Goal: Information Seeking & Learning: Learn about a topic

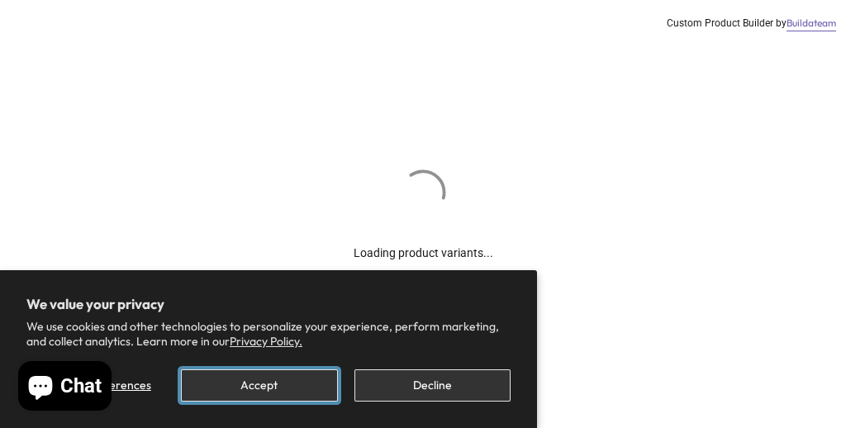
click at [297, 386] on button "Accept" at bounding box center [259, 385] width 156 height 32
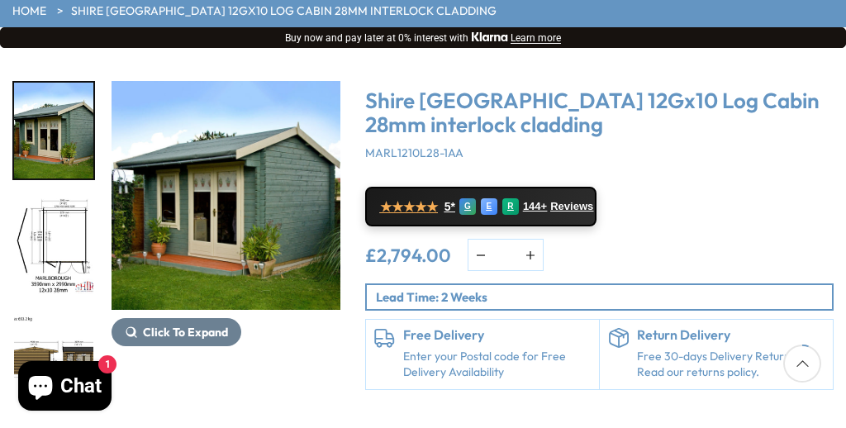
scroll to position [176, 0]
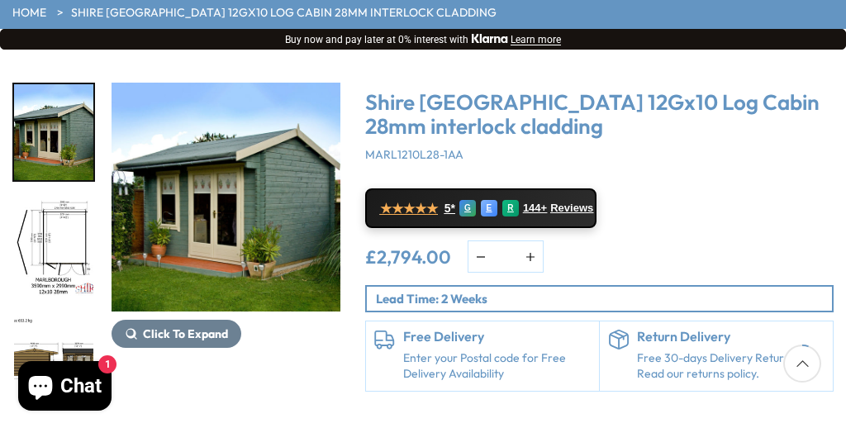
click at [233, 246] on img "1 / 16" at bounding box center [225, 197] width 229 height 229
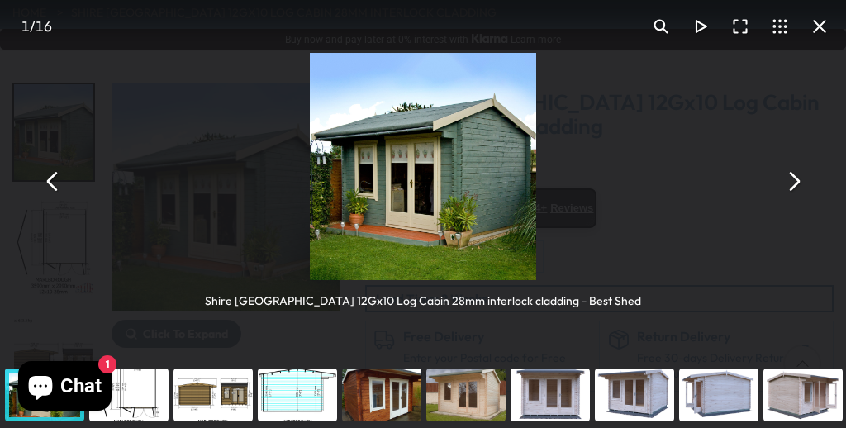
click at [745, 27] on button "You can close this modal content with the ESC key" at bounding box center [740, 27] width 40 height 40
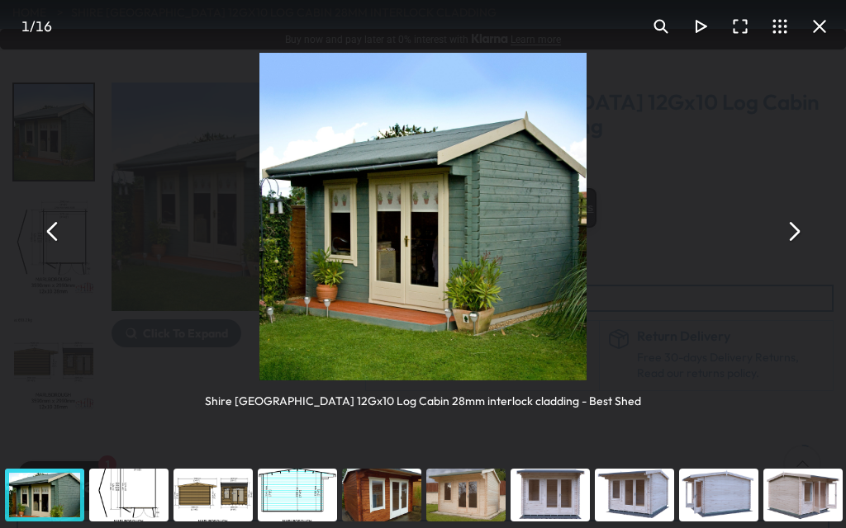
click at [796, 230] on button "You can close this modal content with the ESC key" at bounding box center [793, 231] width 40 height 40
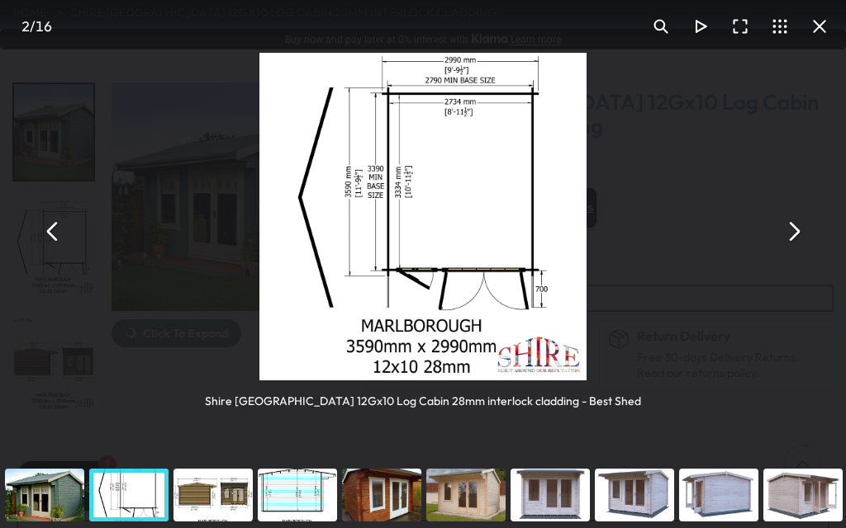
click at [795, 229] on button "You can close this modal content with the ESC key" at bounding box center [793, 231] width 40 height 40
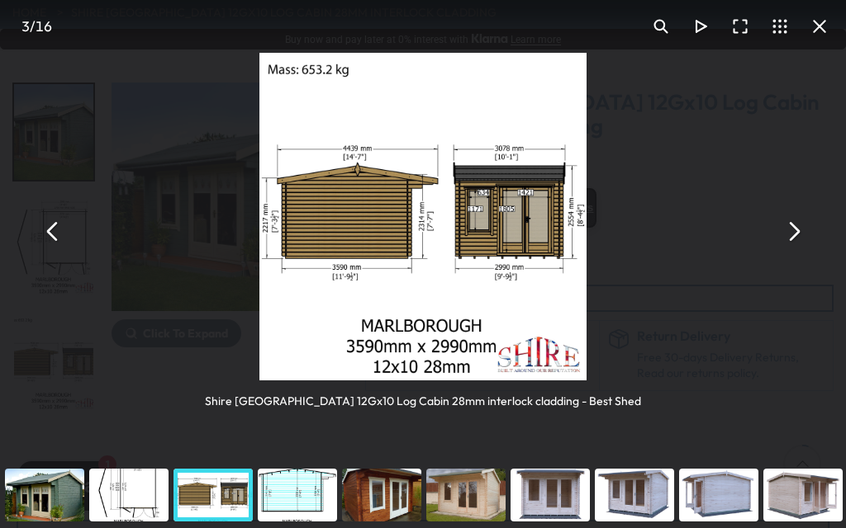
click at [794, 229] on button "You can close this modal content with the ESC key" at bounding box center [793, 231] width 40 height 40
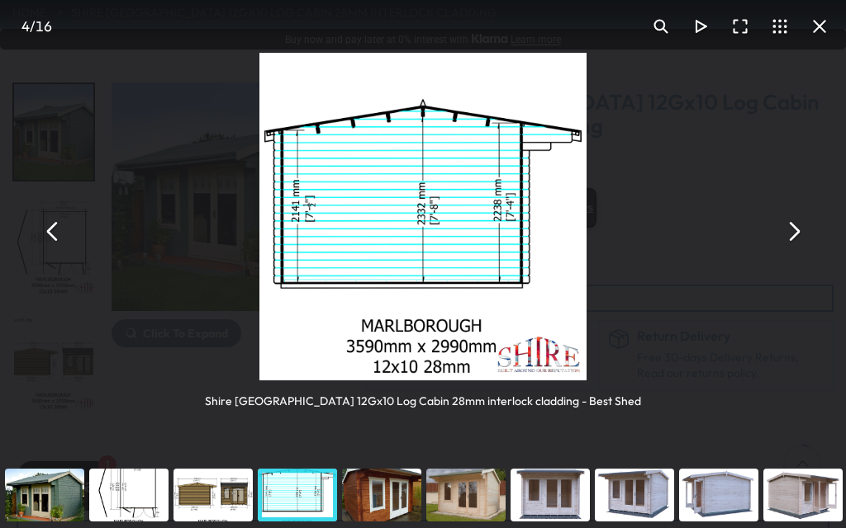
click at [794, 229] on button "You can close this modal content with the ESC key" at bounding box center [793, 231] width 40 height 40
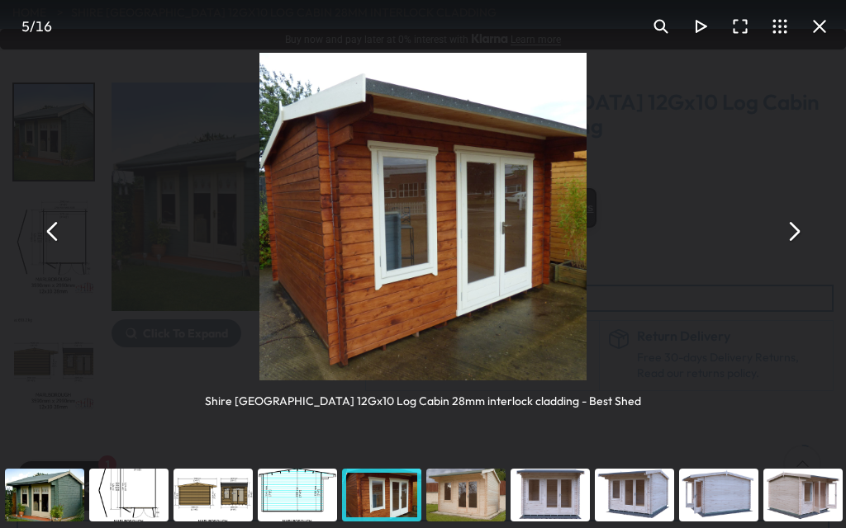
click at [794, 229] on button "You can close this modal content with the ESC key" at bounding box center [793, 231] width 40 height 40
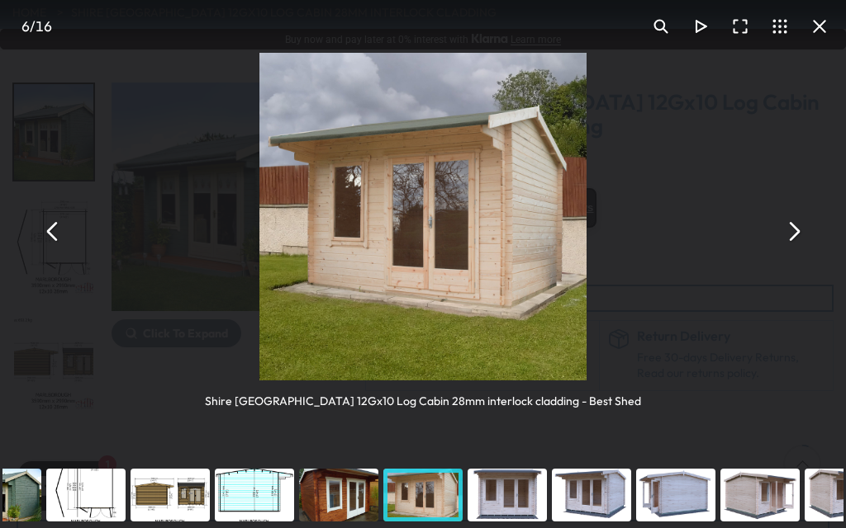
click at [794, 229] on button "You can close this modal content with the ESC key" at bounding box center [793, 231] width 40 height 40
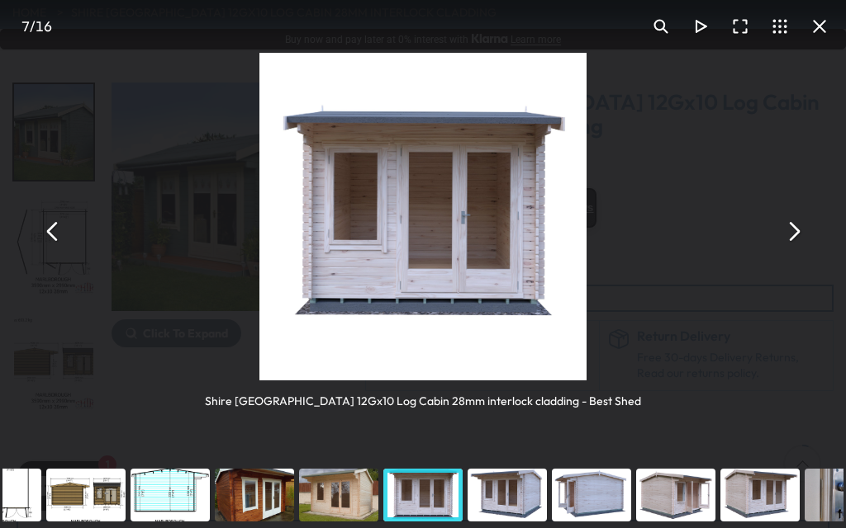
click at [794, 229] on button "You can close this modal content with the ESC key" at bounding box center [793, 231] width 40 height 40
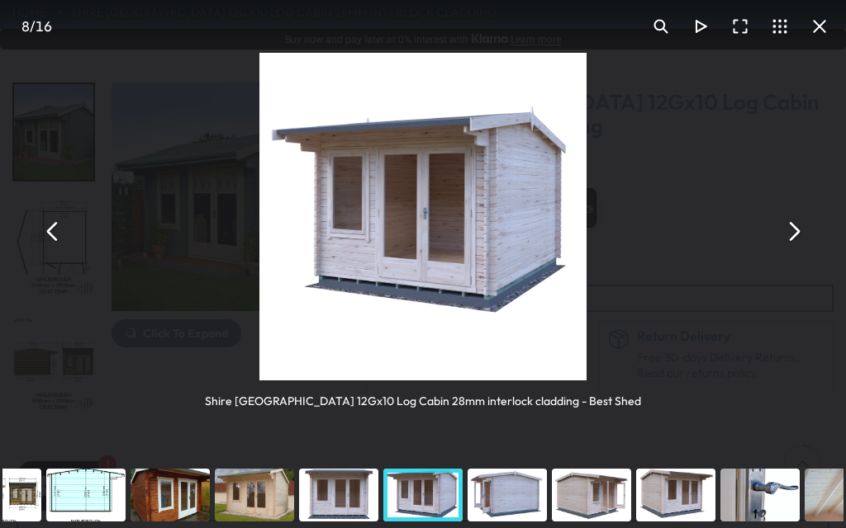
click at [794, 229] on button "You can close this modal content with the ESC key" at bounding box center [793, 231] width 40 height 40
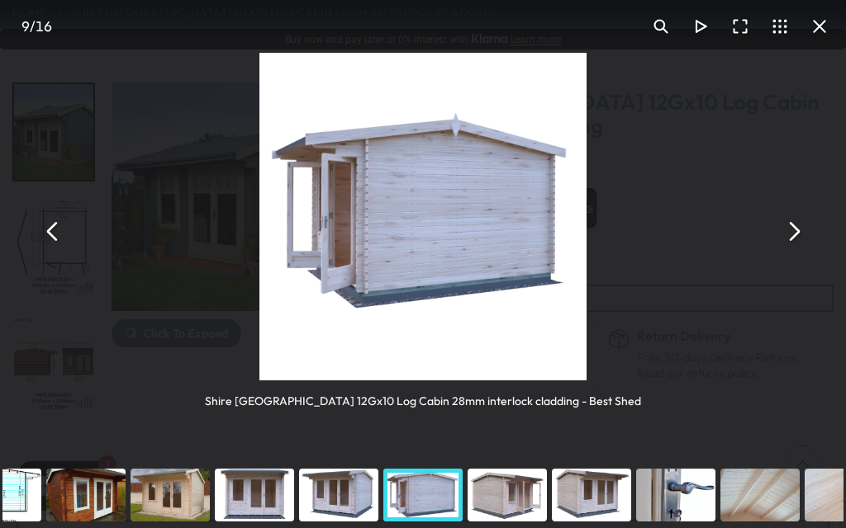
click at [794, 229] on button "You can close this modal content with the ESC key" at bounding box center [793, 231] width 40 height 40
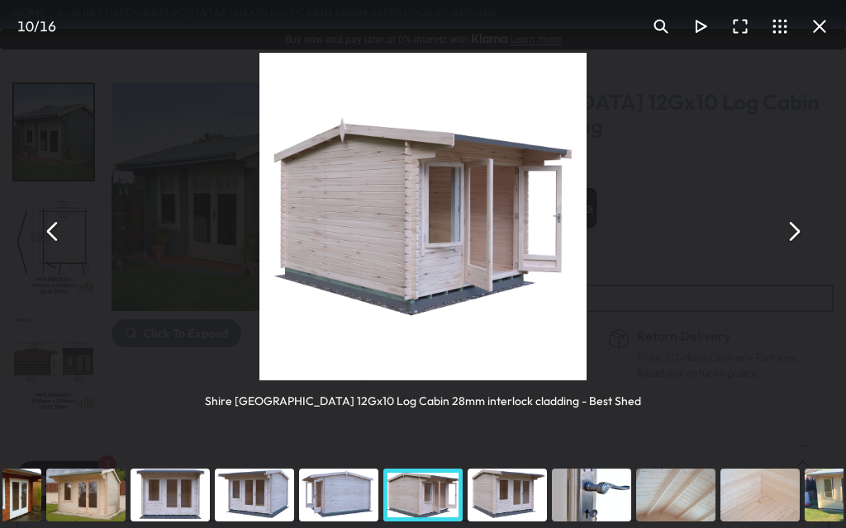
click at [794, 229] on button "You can close this modal content with the ESC key" at bounding box center [793, 231] width 40 height 40
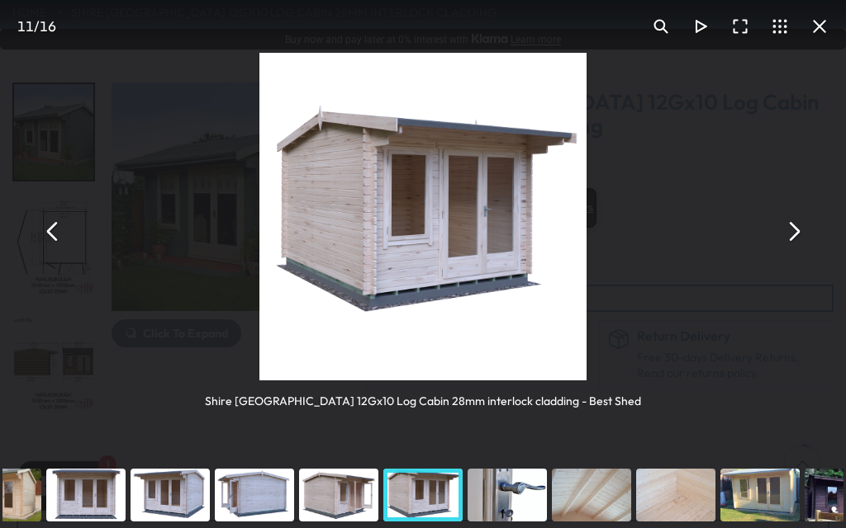
click at [794, 229] on button "You can close this modal content with the ESC key" at bounding box center [793, 231] width 40 height 40
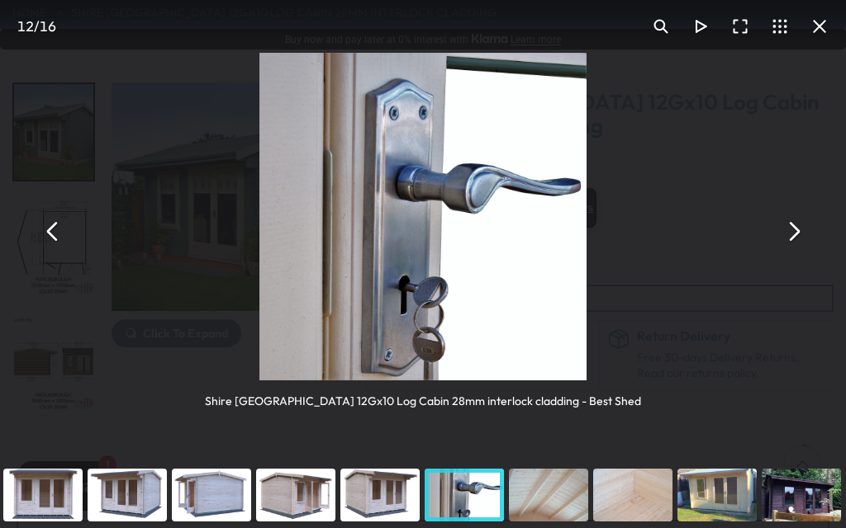
click at [794, 229] on button "You can close this modal content with the ESC key" at bounding box center [793, 231] width 40 height 40
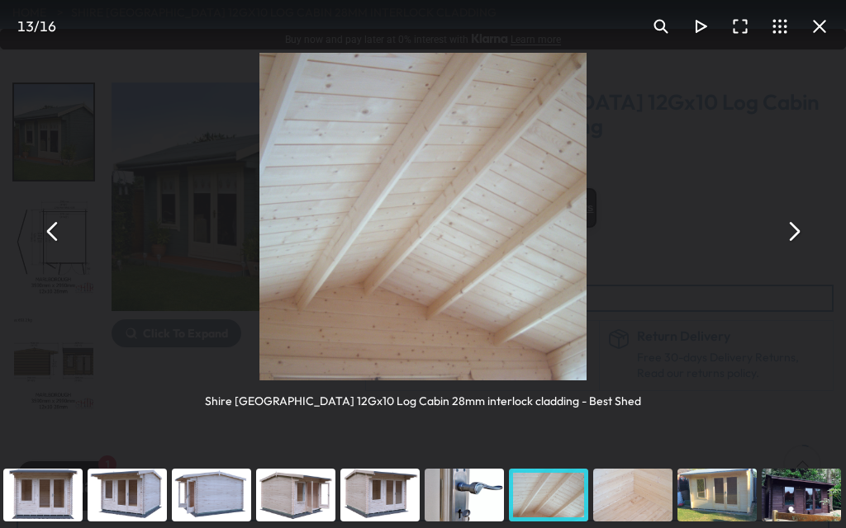
click at [794, 229] on button "You can close this modal content with the ESC key" at bounding box center [793, 231] width 40 height 40
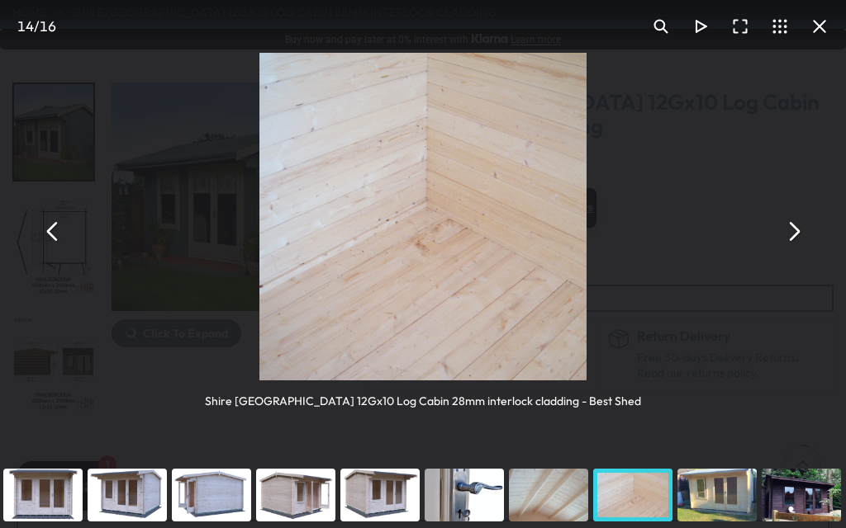
click at [794, 229] on button "You can close this modal content with the ESC key" at bounding box center [793, 231] width 40 height 40
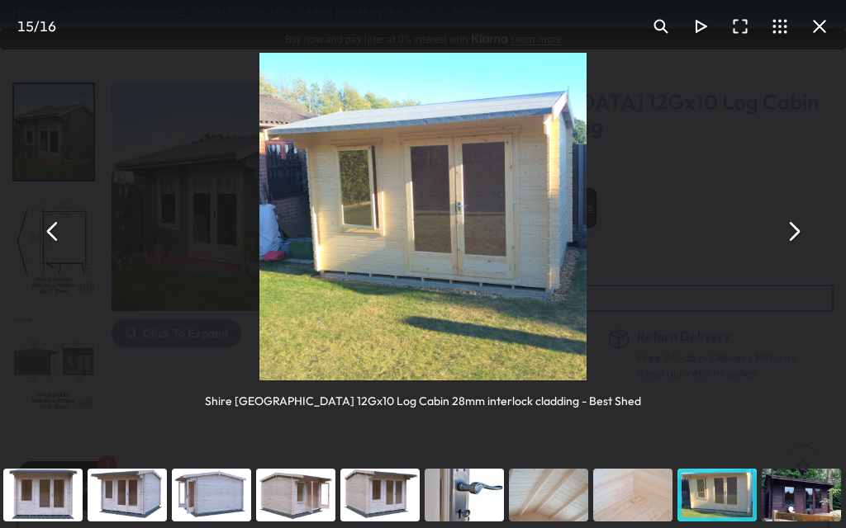
click at [796, 229] on button "You can close this modal content with the ESC key" at bounding box center [793, 231] width 40 height 40
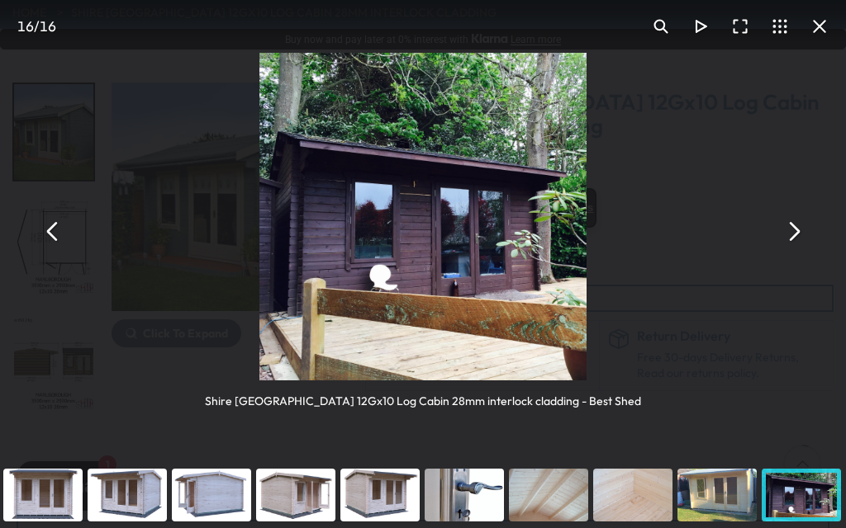
click at [796, 229] on button "You can close this modal content with the ESC key" at bounding box center [793, 231] width 40 height 40
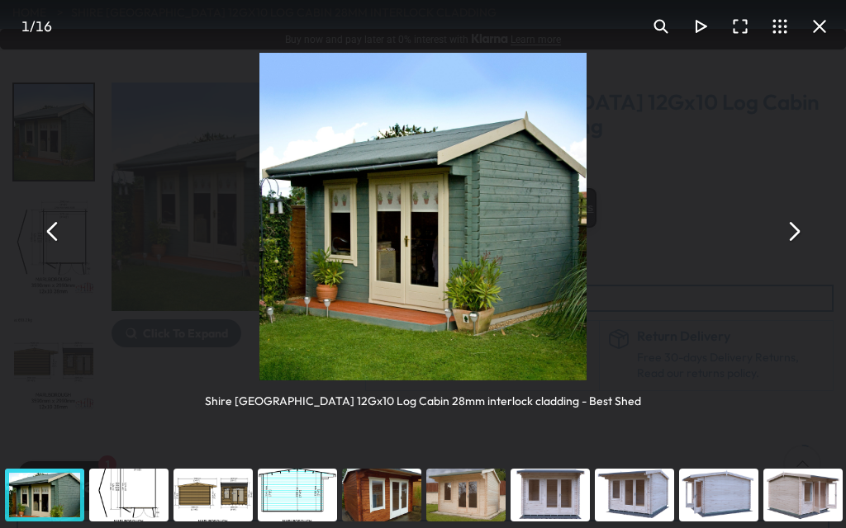
click at [796, 229] on button "You can close this modal content with the ESC key" at bounding box center [793, 231] width 40 height 40
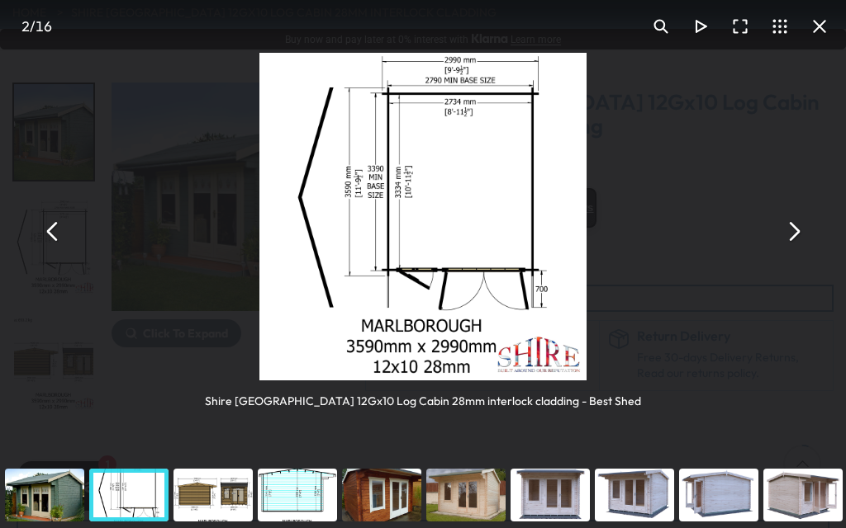
click at [796, 229] on button "You can close this modal content with the ESC key" at bounding box center [793, 231] width 40 height 40
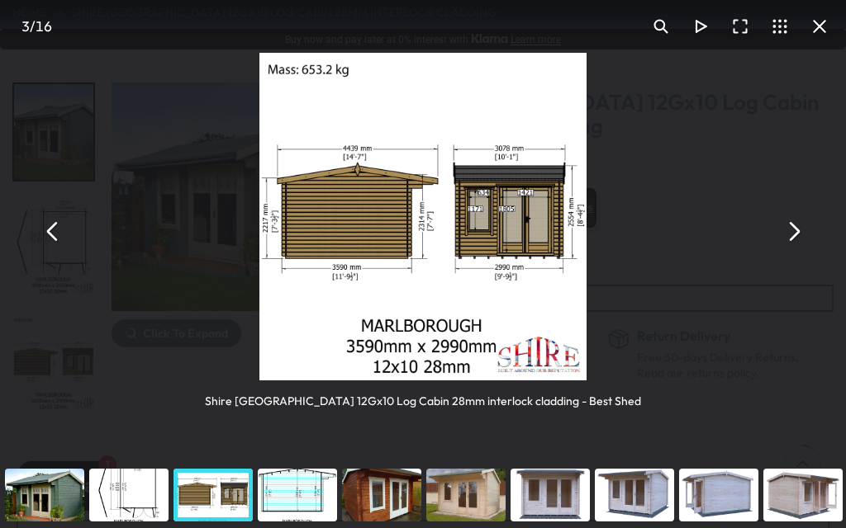
click at [821, 28] on button "You can close this modal content with the ESC key" at bounding box center [819, 27] width 40 height 40
